Goal: Task Accomplishment & Management: Use online tool/utility

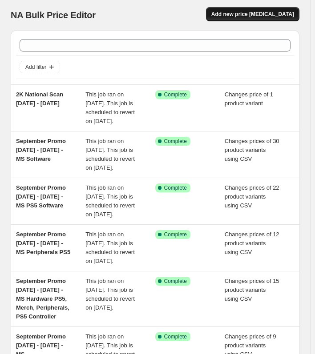
click at [241, 11] on button "Add new price [MEDICAL_DATA]" at bounding box center [252, 14] width 93 height 14
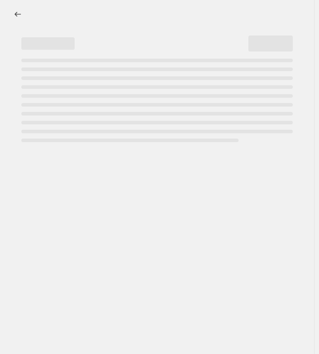
select select "percentage"
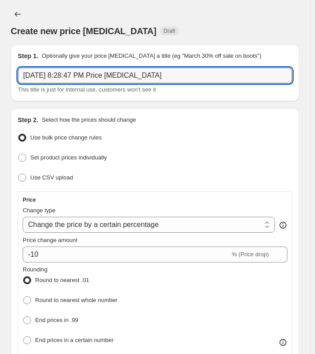
drag, startPoint x: 166, startPoint y: 72, endPoint x: -25, endPoint y: 57, distance: 191.4
click at [0, 57] on html "Home Settings Plans Skip to content Create new price change job. This page is r…" at bounding box center [157, 177] width 315 height 354
type input "Q4 Sales Sheet Price Update"
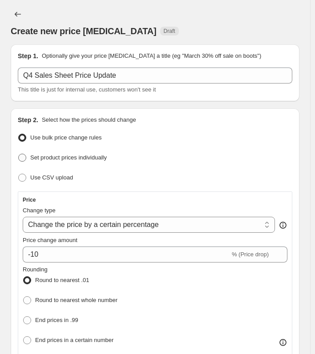
click at [24, 159] on span at bounding box center [22, 158] width 8 height 8
click at [19, 154] on input "Set product prices individually" at bounding box center [18, 154] width 0 height 0
radio input "true"
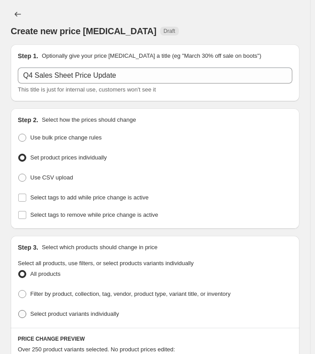
click at [31, 313] on span "Select product variants individually" at bounding box center [74, 314] width 88 height 7
click at [19, 311] on input "Select product variants individually" at bounding box center [18, 310] width 0 height 0
radio input "true"
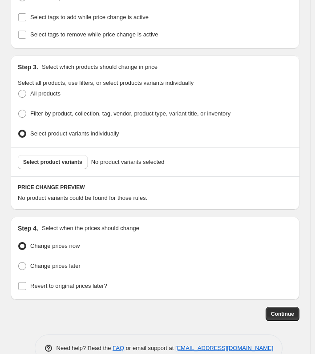
scroll to position [197, 0]
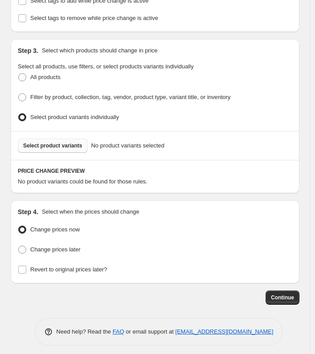
click at [57, 139] on button "Select product variants" at bounding box center [53, 146] width 70 height 14
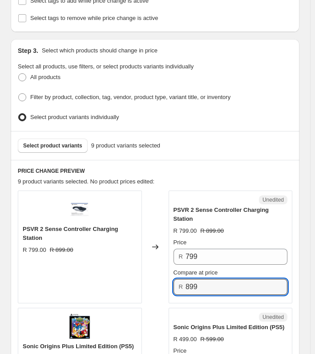
drag, startPoint x: 217, startPoint y: 276, endPoint x: 181, endPoint y: 276, distance: 36.5
click at [181, 279] on div "R 899" at bounding box center [230, 287] width 114 height 16
type input "699"
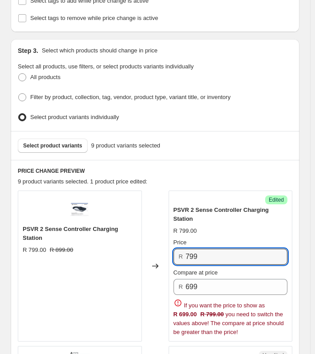
drag, startPoint x: 213, startPoint y: 248, endPoint x: 170, endPoint y: 243, distance: 43.0
click at [170, 243] on div "PSVR 2 Sense Controller Charging Station R 799.00 R 899.00 Changed to Success E…" at bounding box center [155, 266] width 274 height 151
type input "699"
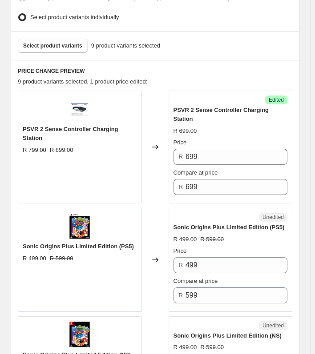
scroll to position [303, 0]
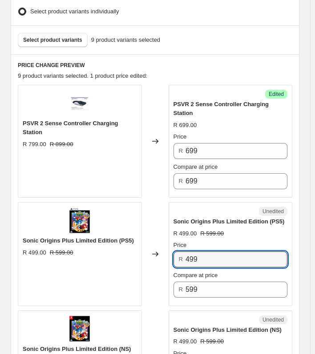
drag, startPoint x: 219, startPoint y: 248, endPoint x: 166, endPoint y: 247, distance: 52.9
click at [166, 247] on div "Sonic Origins Plus Limited Edition (PS5) R 499.00 R 599.00 Changed to Unedited …" at bounding box center [155, 254] width 274 height 104
type input "399"
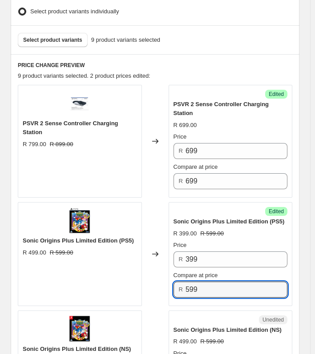
drag, startPoint x: 205, startPoint y: 276, endPoint x: 179, endPoint y: 274, distance: 25.8
click at [179, 282] on div "R 599" at bounding box center [230, 290] width 114 height 16
type input "399"
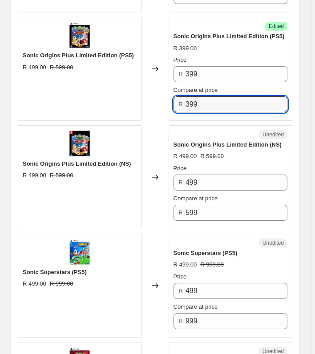
scroll to position [494, 0]
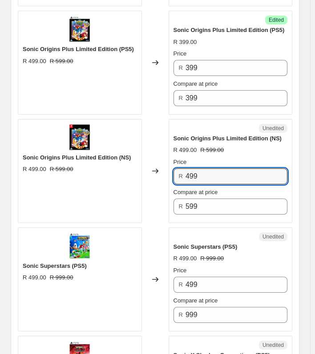
drag, startPoint x: 220, startPoint y: 165, endPoint x: 155, endPoint y: 155, distance: 65.7
click at [155, 155] on div "Sonic Origins Plus Limited Edition (NS) R 499.00 R 599.00 Changed to Unedited S…" at bounding box center [155, 171] width 274 height 104
type input "399"
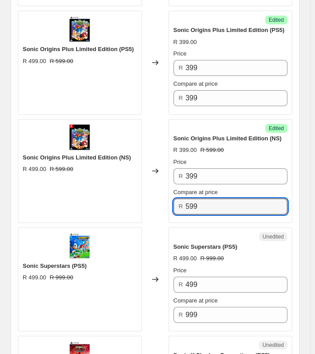
drag, startPoint x: 219, startPoint y: 193, endPoint x: 154, endPoint y: 192, distance: 64.9
click at [154, 192] on div "Sonic Origins Plus Limited Edition (NS) R 499.00 R 599.00 Changed to Success Ed…" at bounding box center [155, 171] width 274 height 104
type input "399"
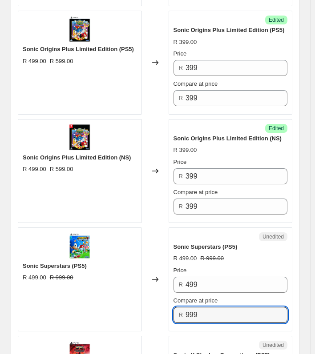
drag, startPoint x: 211, startPoint y: 305, endPoint x: 161, endPoint y: 299, distance: 50.6
click at [161, 299] on div "Sonic Superstars (PS5) R 499.00 R 999.00 Changed to Unedited Sonic Superstars (…" at bounding box center [155, 280] width 274 height 104
type input "499"
click at [310, 170] on div "Create new price change job. This page is ready Create new price change job Dra…" at bounding box center [155, 300] width 310 height 1589
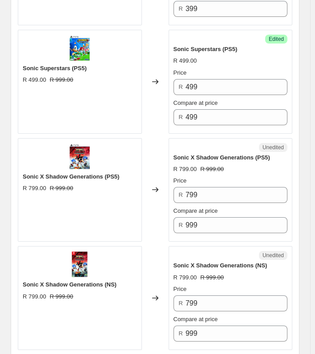
scroll to position [704, 0]
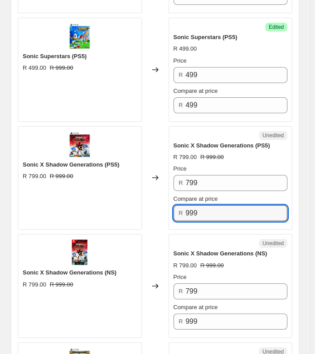
drag, startPoint x: 210, startPoint y: 207, endPoint x: 163, endPoint y: 205, distance: 46.7
click at [163, 205] on div "Sonic X Shadow Generations (PS5) R 799.00 R 999.00 Changed to Unedited Sonic X …" at bounding box center [155, 178] width 274 height 104
type input "599"
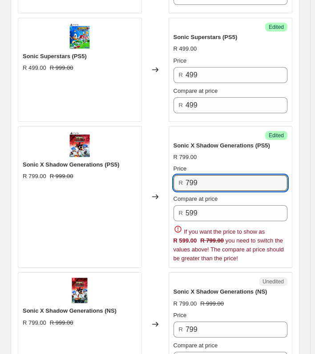
drag, startPoint x: 237, startPoint y: 174, endPoint x: 155, endPoint y: 165, distance: 82.4
click at [155, 165] on div "Sonic X Shadow Generations (PS5) R 799.00 R 999.00 Changed to Success Edited So…" at bounding box center [155, 197] width 274 height 142
type input "599"
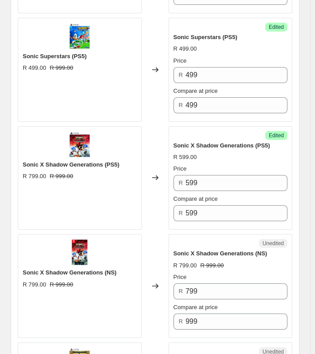
click at [310, 144] on div "Create new price change job. This page is ready Create new price change job Dra…" at bounding box center [155, 90] width 310 height 1589
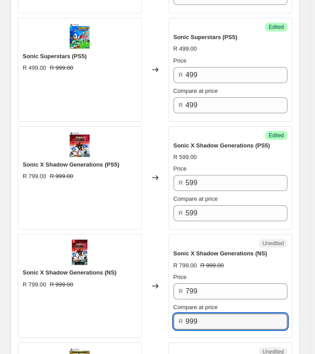
drag, startPoint x: 208, startPoint y: 313, endPoint x: 177, endPoint y: 309, distance: 31.4
click at [177, 314] on div "R 999" at bounding box center [230, 322] width 114 height 16
type input "699"
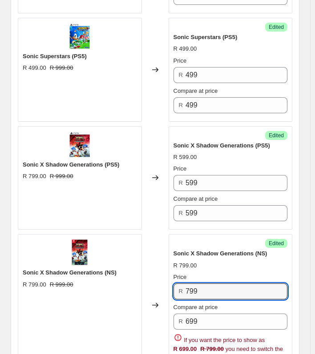
drag, startPoint x: 236, startPoint y: 279, endPoint x: 110, endPoint y: 269, distance: 126.7
click at [110, 269] on div "Sonic X Shadow Generations (NS) R 799.00 R 999.00 Changed to Success Edited Son…" at bounding box center [155, 305] width 274 height 142
type input "699"
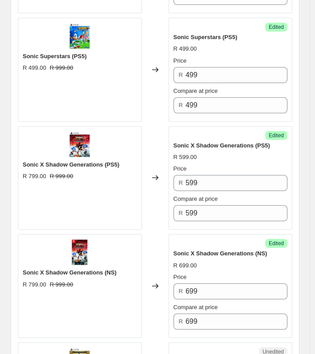
click at [304, 229] on div "Create new price change job. This page is ready Create new price change job Dra…" at bounding box center [155, 90] width 310 height 1589
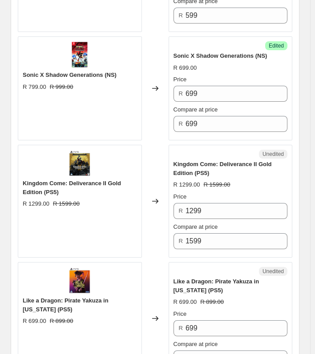
scroll to position [906, 0]
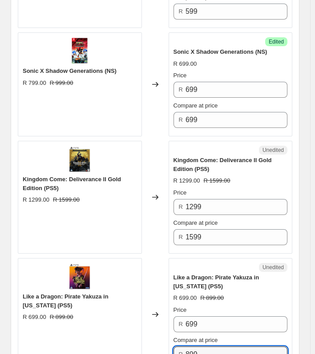
drag, startPoint x: 209, startPoint y: 345, endPoint x: 151, endPoint y: 345, distance: 57.8
click at [151, 345] on div "Like a Dragon: Pirate Yakuza in Hawaii (PS5) R 699.00 R 899.00 Changed to Unedi…" at bounding box center [155, 314] width 274 height 113
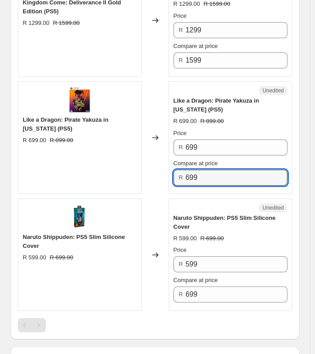
scroll to position [1085, 0]
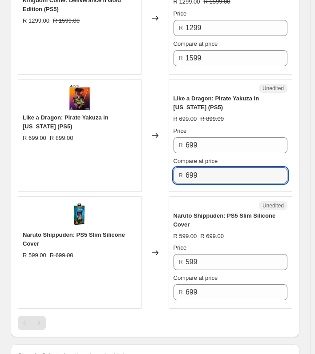
type input "699"
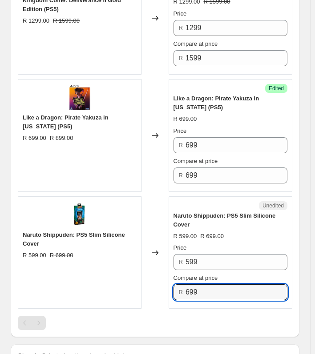
drag, startPoint x: 213, startPoint y: 281, endPoint x: 163, endPoint y: 280, distance: 50.7
click at [163, 280] on div "Naruto Shippuden: PS5 Slim Silicone Cover R 599.00 R 699.00 Changed to Unedited…" at bounding box center [155, 253] width 274 height 113
type input "399"
click at [219, 254] on input "599" at bounding box center [236, 262] width 102 height 16
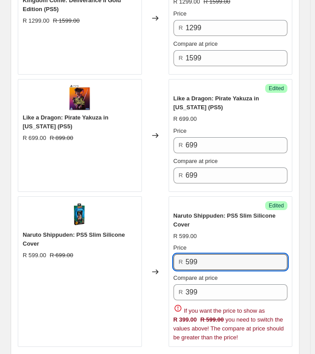
drag, startPoint x: 219, startPoint y: 250, endPoint x: 136, endPoint y: 249, distance: 82.7
click at [136, 249] on div "Naruto Shippuden: PS5 Slim Silicone Cover R 599.00 R 699.00 Changed to Success …" at bounding box center [155, 272] width 274 height 151
type input "399"
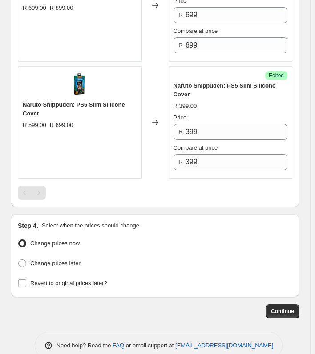
scroll to position [1221, 0]
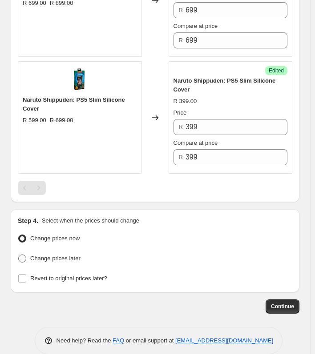
click at [49, 255] on span "Change prices later" at bounding box center [55, 258] width 50 height 7
click at [19, 255] on input "Change prices later" at bounding box center [18, 255] width 0 height 0
radio input "true"
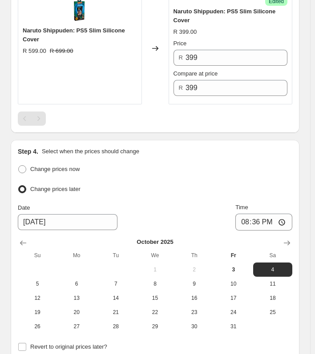
scroll to position [1292, 0]
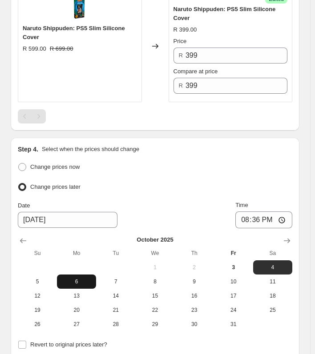
click at [75, 278] on span "6" at bounding box center [76, 281] width 32 height 7
type input "10/6/2025"
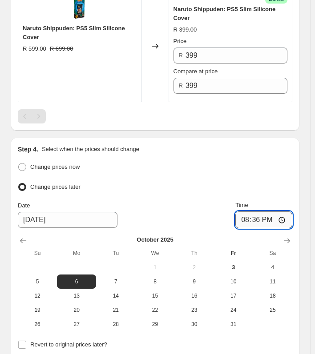
click at [259, 212] on input "20:36" at bounding box center [263, 220] width 57 height 17
type input "07:00"
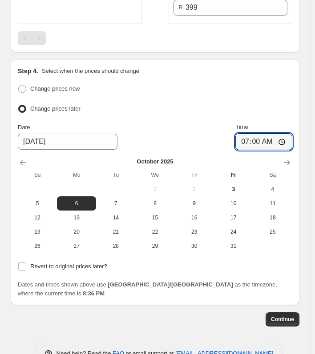
scroll to position [1374, 0]
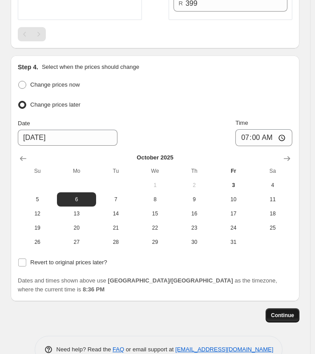
click at [288, 312] on span "Continue" at bounding box center [282, 315] width 23 height 7
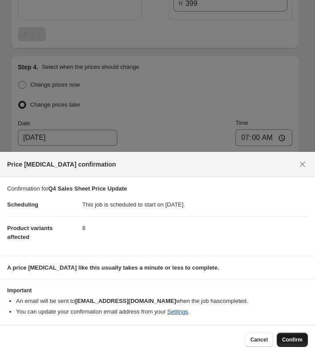
click at [289, 340] on span "Confirm" at bounding box center [292, 340] width 20 height 7
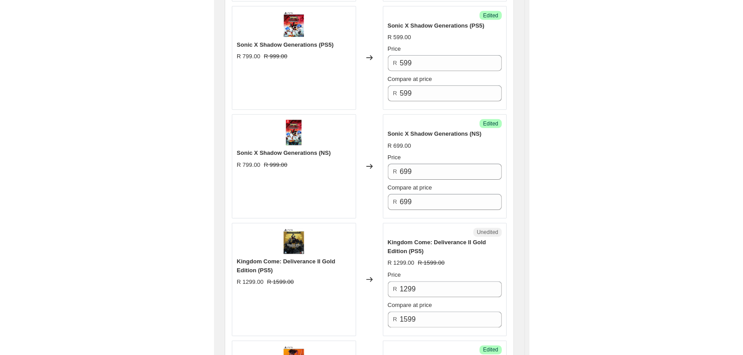
scroll to position [876, 0]
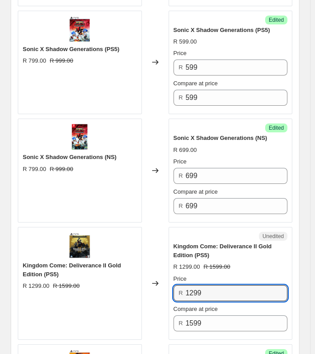
drag, startPoint x: 219, startPoint y: 281, endPoint x: 164, endPoint y: 280, distance: 55.2
click at [164, 280] on div "Kingdom Come: Deliverance II Gold Edition (PS5) R 1299.00 R 1599.00 Changed to …" at bounding box center [155, 283] width 274 height 113
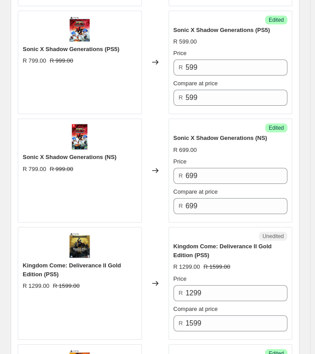
click at [156, 279] on icon at bounding box center [155, 283] width 9 height 9
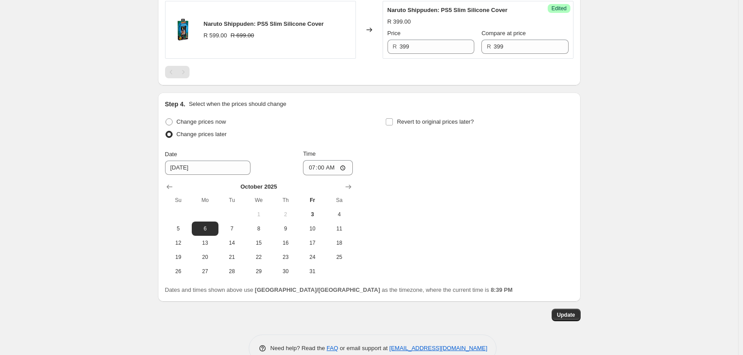
scroll to position [910, 0]
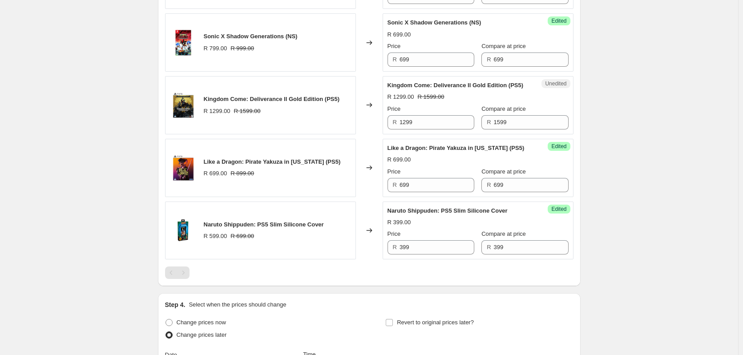
scroll to position [607, 0]
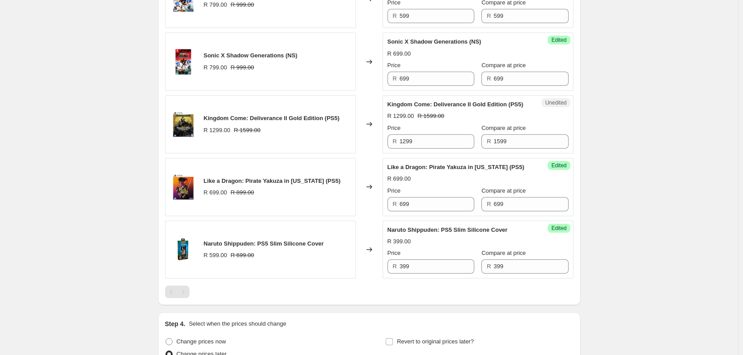
click at [319, 104] on span "Unedited" at bounding box center [555, 102] width 21 height 7
click at [297, 121] on span "Kingdom Come: Deliverance II Gold Edition (PS5)" at bounding box center [272, 118] width 136 height 7
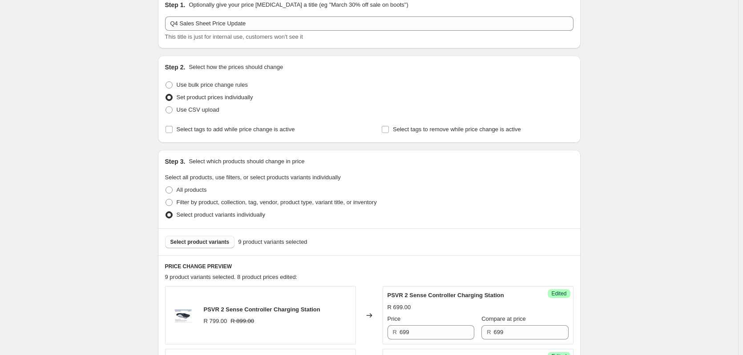
scroll to position [36, 0]
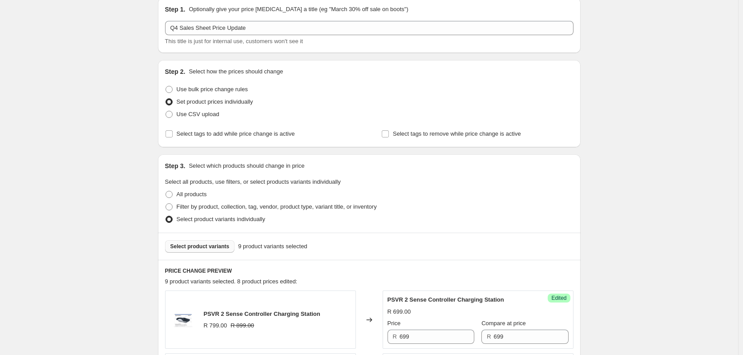
click at [199, 247] on span "Select product variants" at bounding box center [199, 246] width 59 height 7
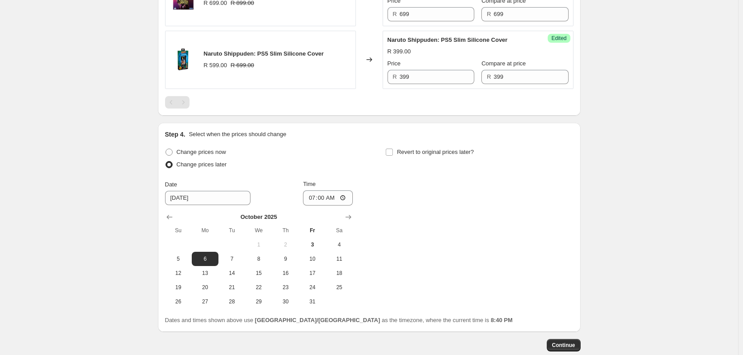
scroll to position [785, 0]
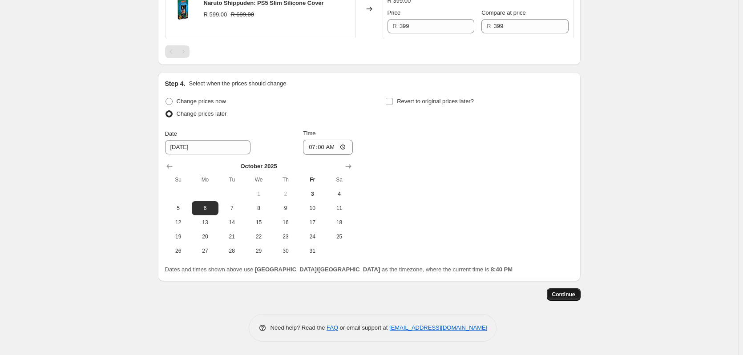
click at [319, 294] on span "Continue" at bounding box center [563, 294] width 23 height 7
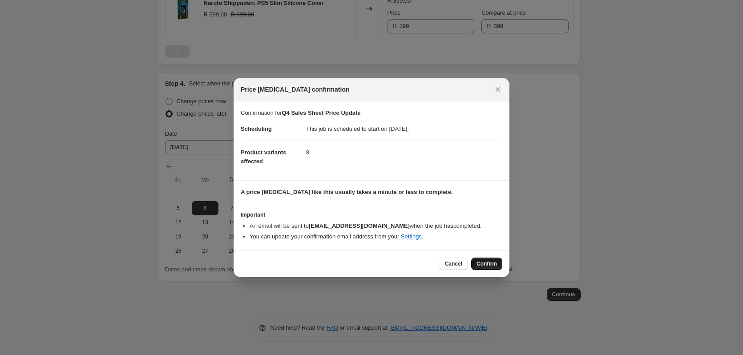
click at [319, 261] on span "Confirm" at bounding box center [486, 263] width 20 height 7
